Goal: Navigation & Orientation: Find specific page/section

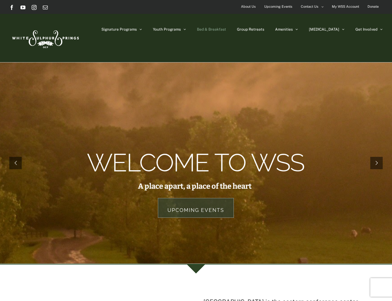
click at [226, 28] on span "Bed & Breakfast" at bounding box center [211, 30] width 29 height 4
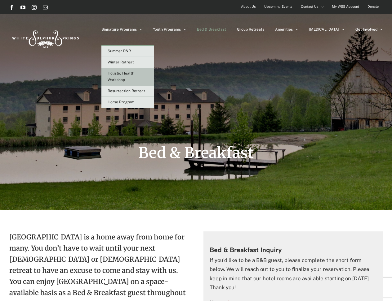
click at [149, 79] on link "Holistic Health Workshop" at bounding box center [127, 77] width 53 height 18
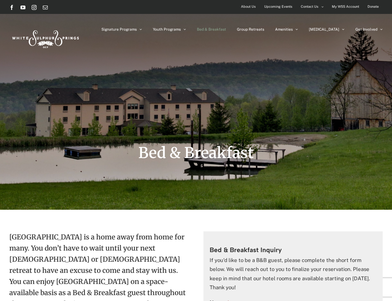
click at [226, 29] on span "Bed & Breakfast" at bounding box center [211, 30] width 29 height 4
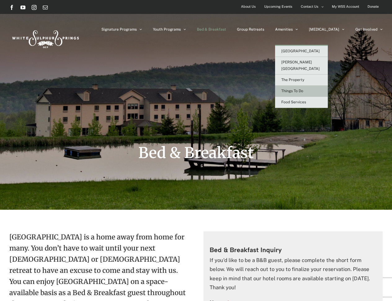
click at [303, 89] on span "Things To Do" at bounding box center [292, 91] width 22 height 4
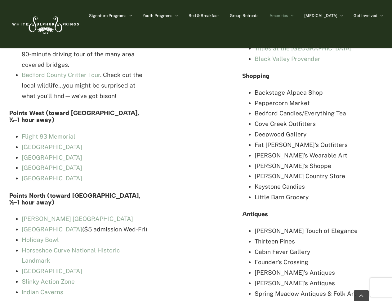
scroll to position [1741, 0]
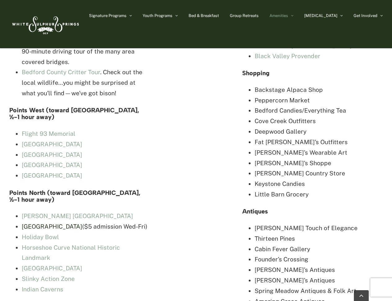
click at [82, 223] on link "[GEOGRAPHIC_DATA]" at bounding box center [52, 226] width 60 height 7
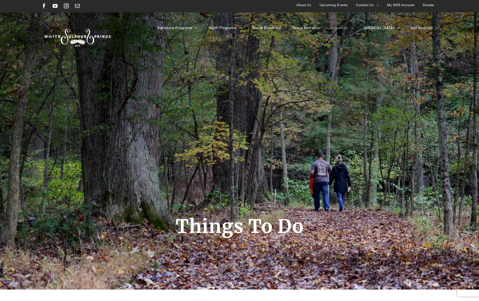
scroll to position [0, 0]
